Goal: Information Seeking & Learning: Check status

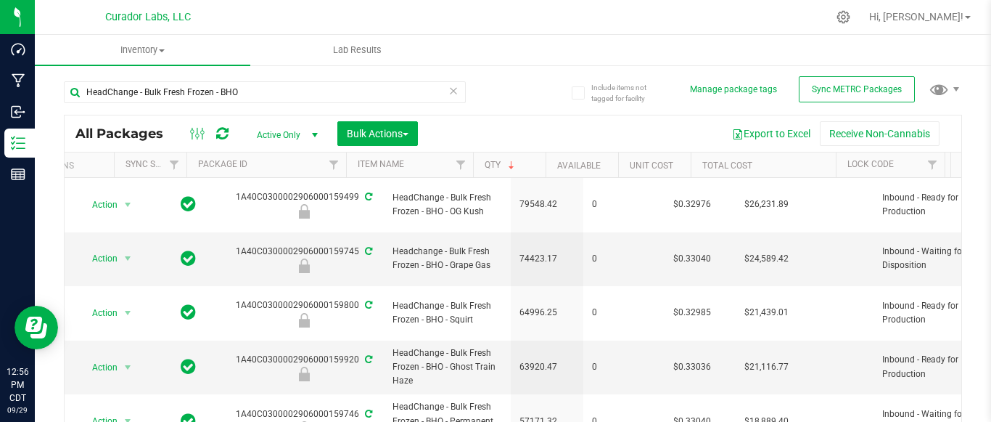
scroll to position [0, 38]
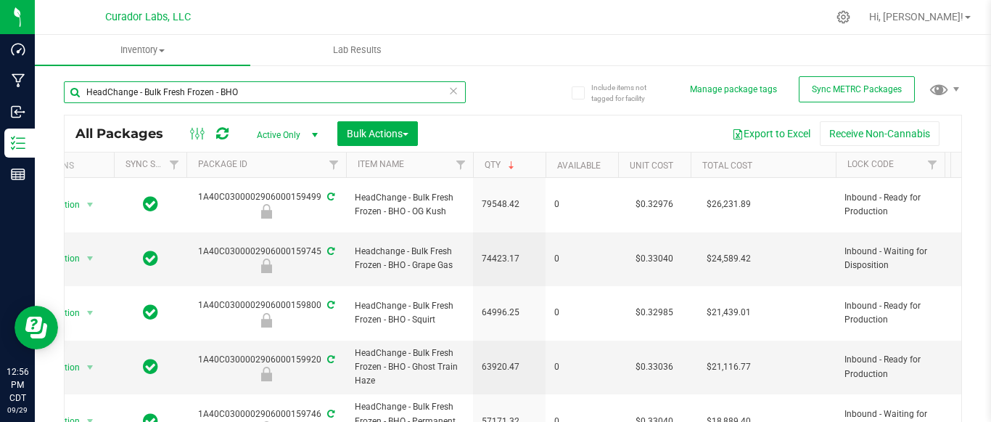
click at [257, 87] on input "HeadChange - Bulk Fresh Frozen - BHO" at bounding box center [265, 92] width 402 height 22
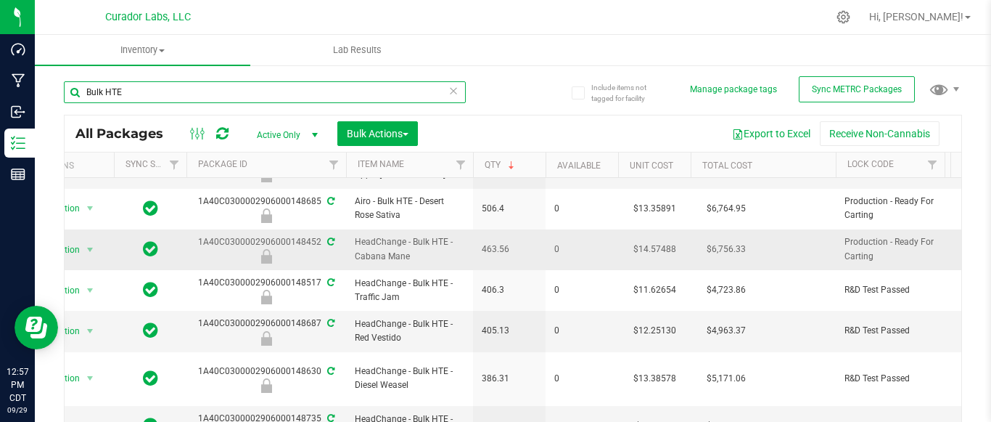
scroll to position [85, 38]
type input "Bulk HTE"
click at [256, 92] on input "Bulk HTE" at bounding box center [265, 92] width 402 height 22
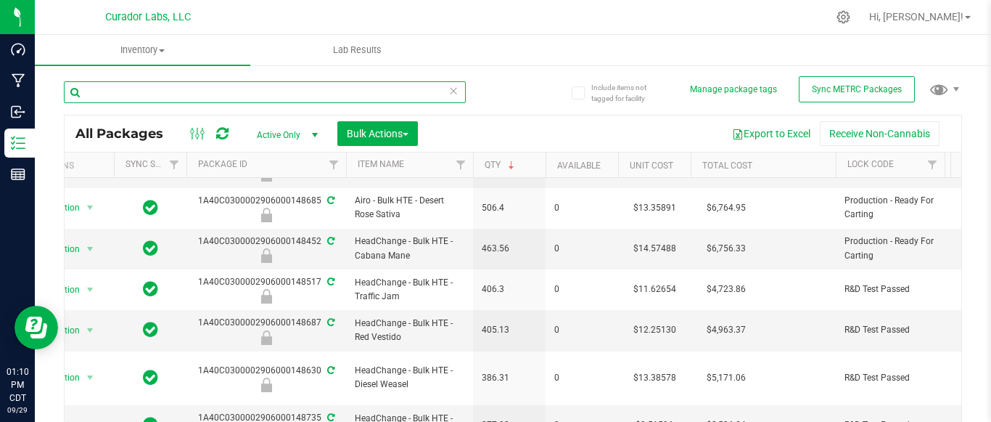
paste input "0159851"
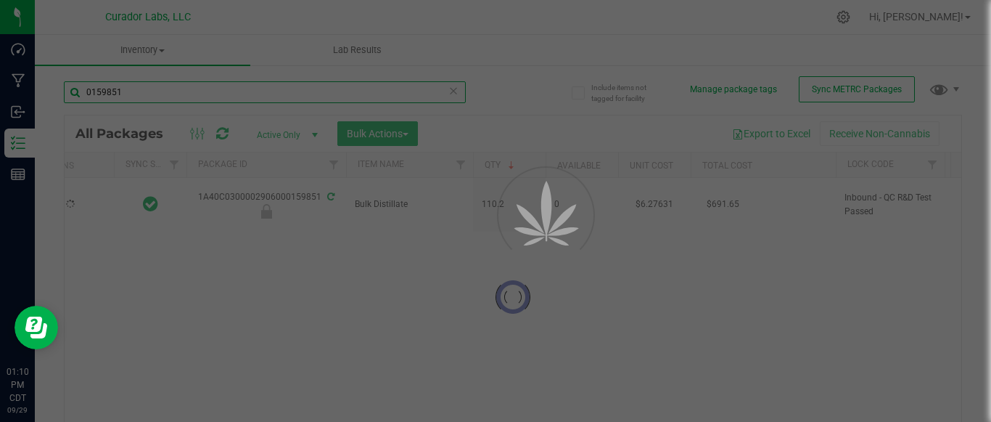
scroll to position [0, 38]
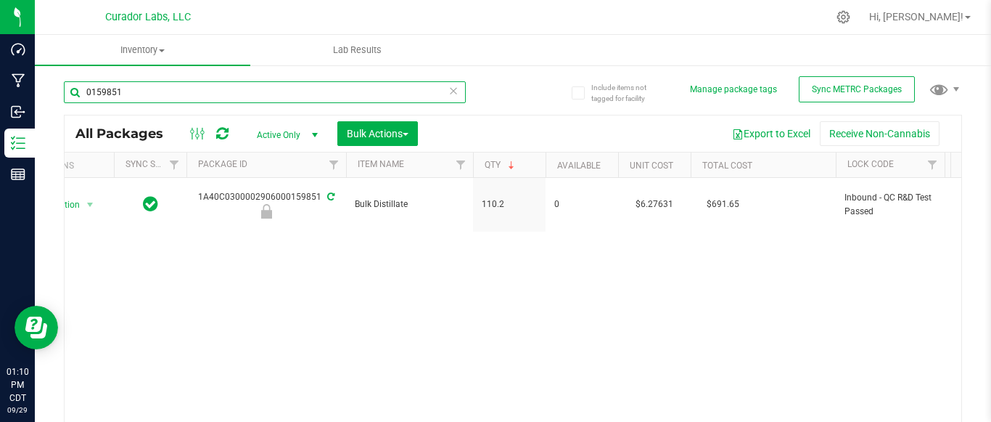
type input "0159851"
